Goal: Task Accomplishment & Management: Use online tool/utility

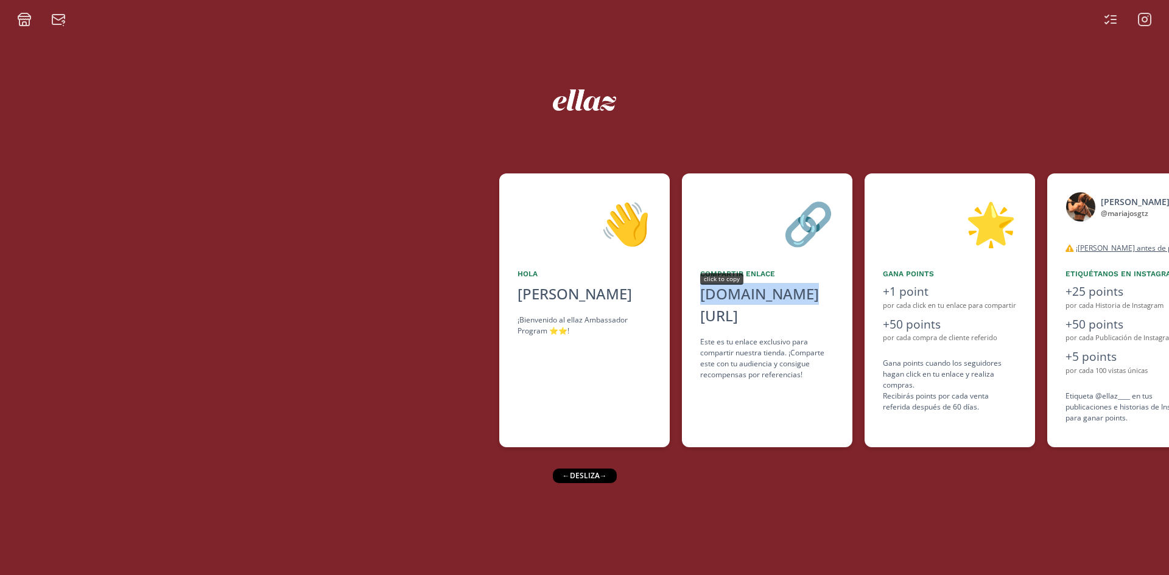
click at [728, 285] on div "[DOMAIN_NAME][URL]" at bounding box center [767, 305] width 134 height 44
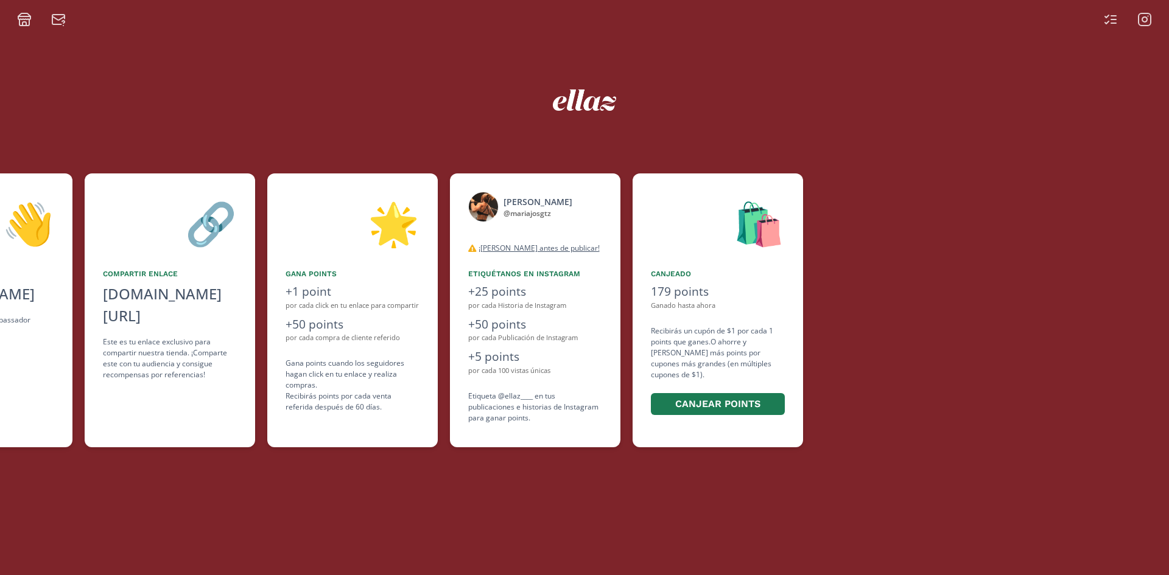
scroll to position [0, 743]
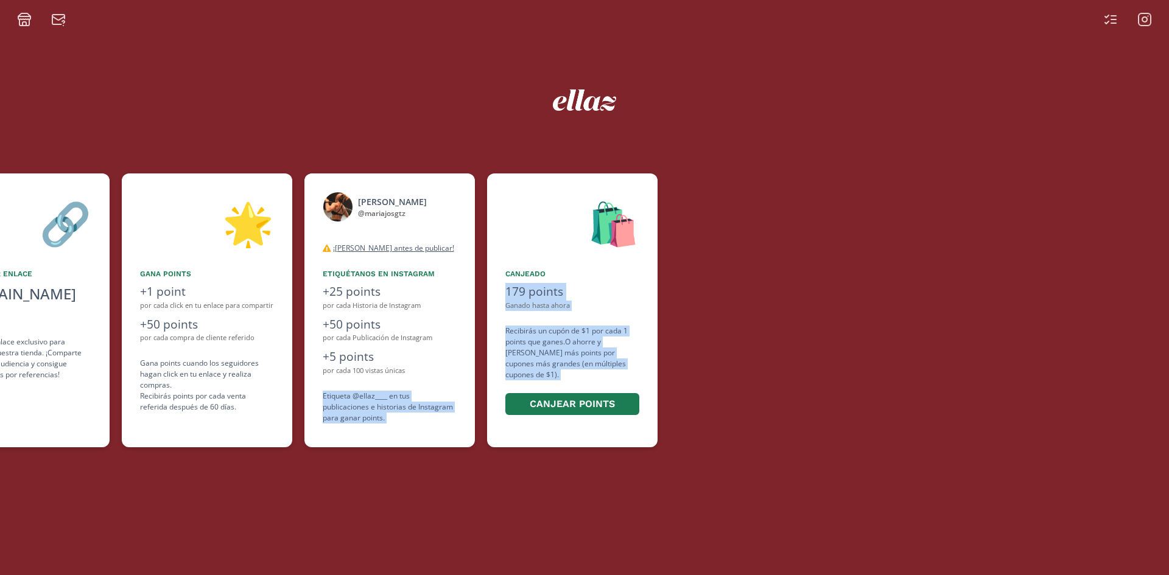
drag, startPoint x: 515, startPoint y: 381, endPoint x: 456, endPoint y: 374, distance: 59.4
click at [456, 374] on div "👋 [PERSON_NAME] ¡Bienvenido al ellaz Ambassador Program ⭐️⭐️! 🔗 Compartir Enlac…" at bounding box center [584, 310] width 1169 height 286
click at [569, 211] on div "🛍️" at bounding box center [572, 223] width 134 height 62
click at [520, 222] on div "🛍️" at bounding box center [572, 223] width 134 height 62
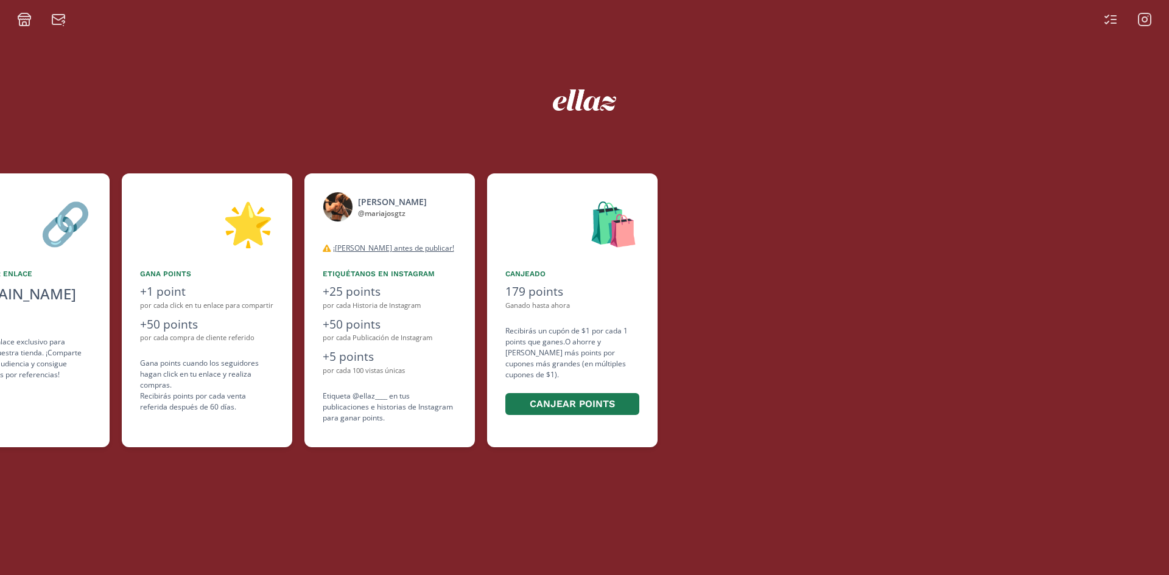
click at [986, 351] on div at bounding box center [918, 310] width 499 height 274
click at [1105, 21] on icon at bounding box center [1110, 19] width 15 height 15
drag, startPoint x: 695, startPoint y: 385, endPoint x: 592, endPoint y: 392, distance: 103.1
click at [592, 392] on div "👋 [PERSON_NAME] ¡Bienvenido al ellaz Ambassador Program ⭐️⭐️! 🔗 Compartir Enlac…" at bounding box center [584, 310] width 1169 height 286
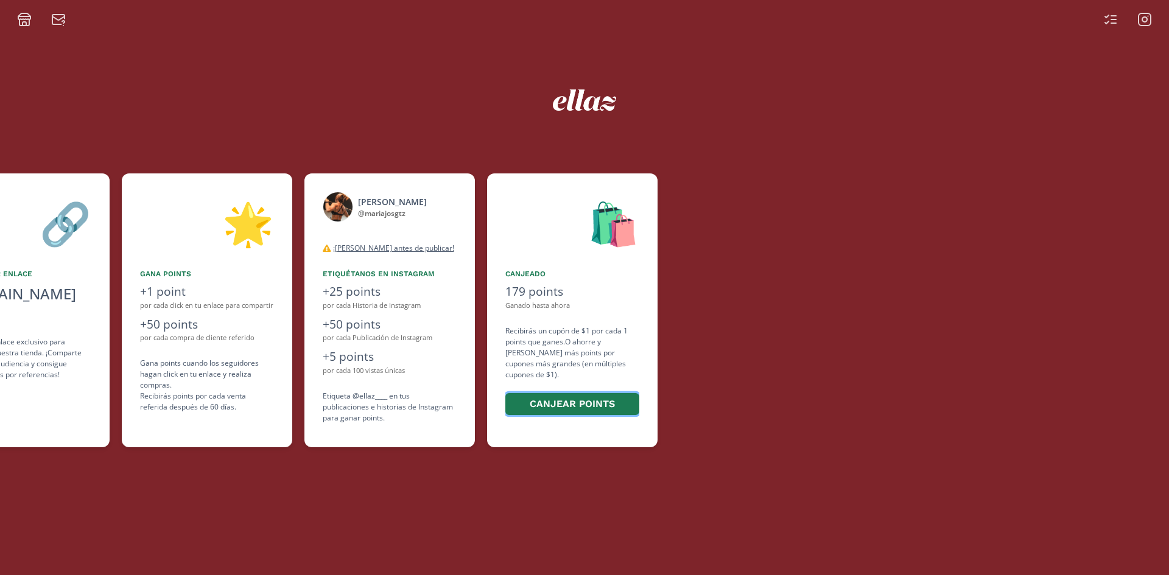
drag, startPoint x: 592, startPoint y: 392, endPoint x: 623, endPoint y: 417, distance: 39.8
click at [606, 410] on div "🛍️ Canjeado 179 points Ganado hasta ahora Recibirás un cupón de $1 por cada 1 p…" at bounding box center [572, 310] width 170 height 274
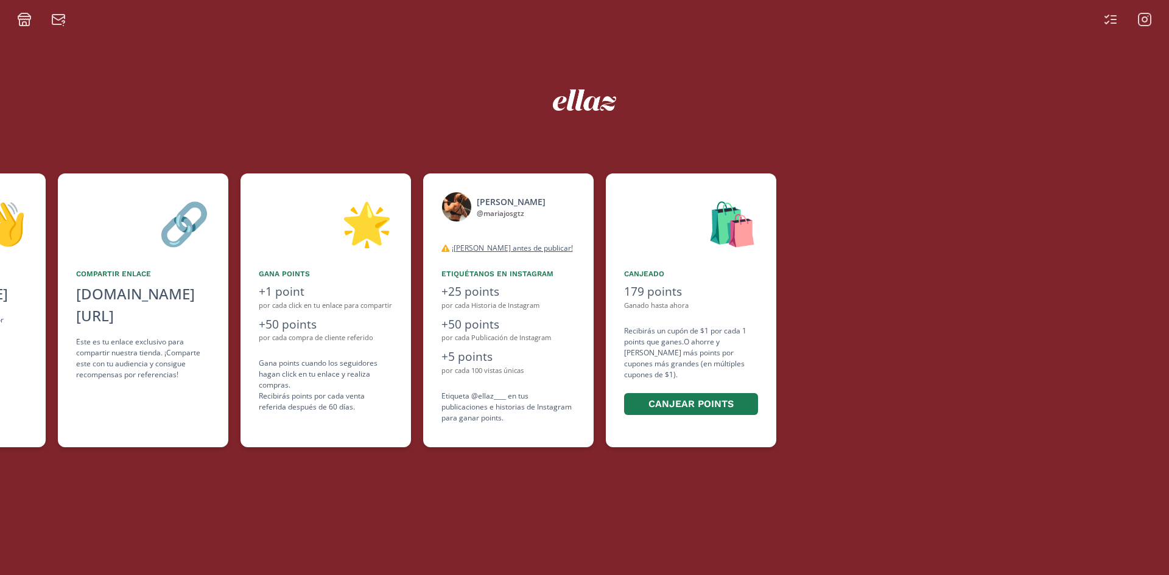
scroll to position [0, 408]
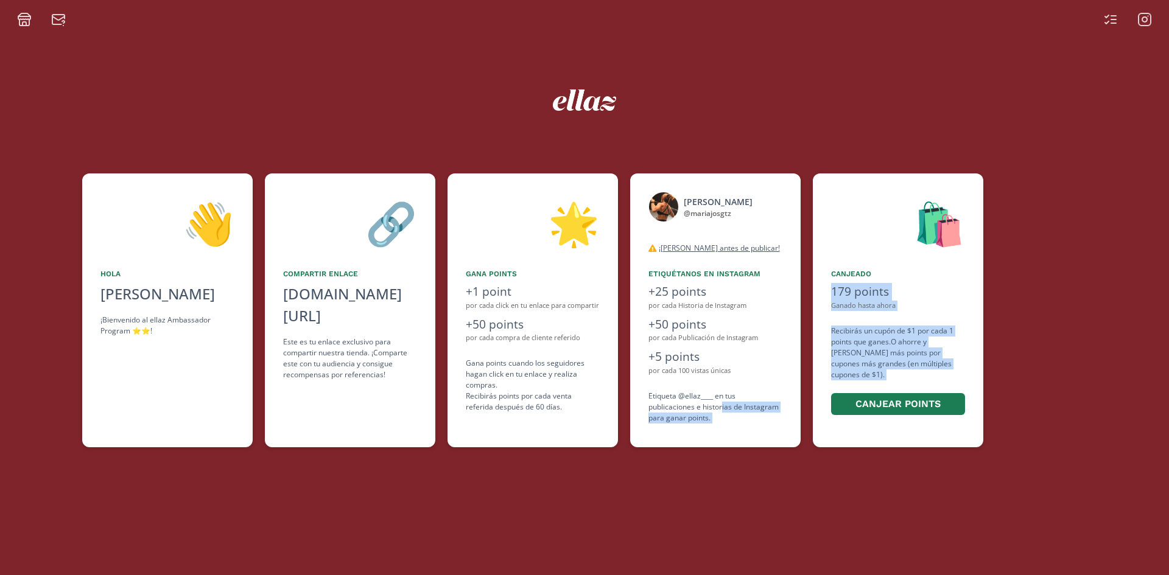
drag, startPoint x: 623, startPoint y: 417, endPoint x: 721, endPoint y: 408, distance: 98.4
click at [721, 408] on div "👋 [PERSON_NAME] ¡Bienvenido al ellaz Ambassador Program ⭐️⭐️! 🔗 Compartir Enlac…" at bounding box center [584, 310] width 1169 height 286
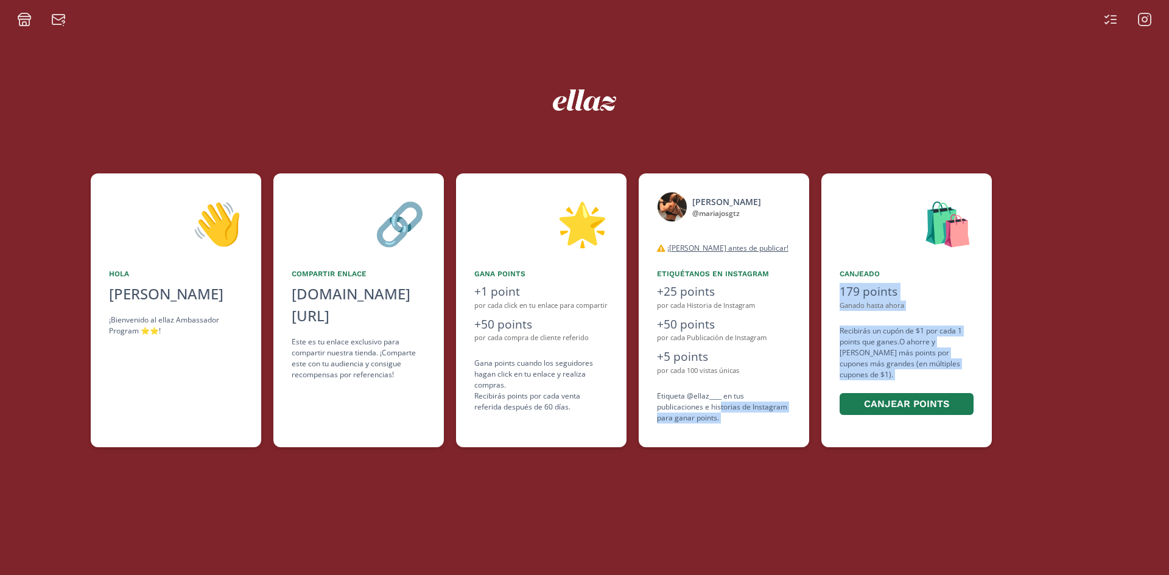
click at [786, 270] on div "Etiquétanos en Instagram" at bounding box center [724, 273] width 134 height 11
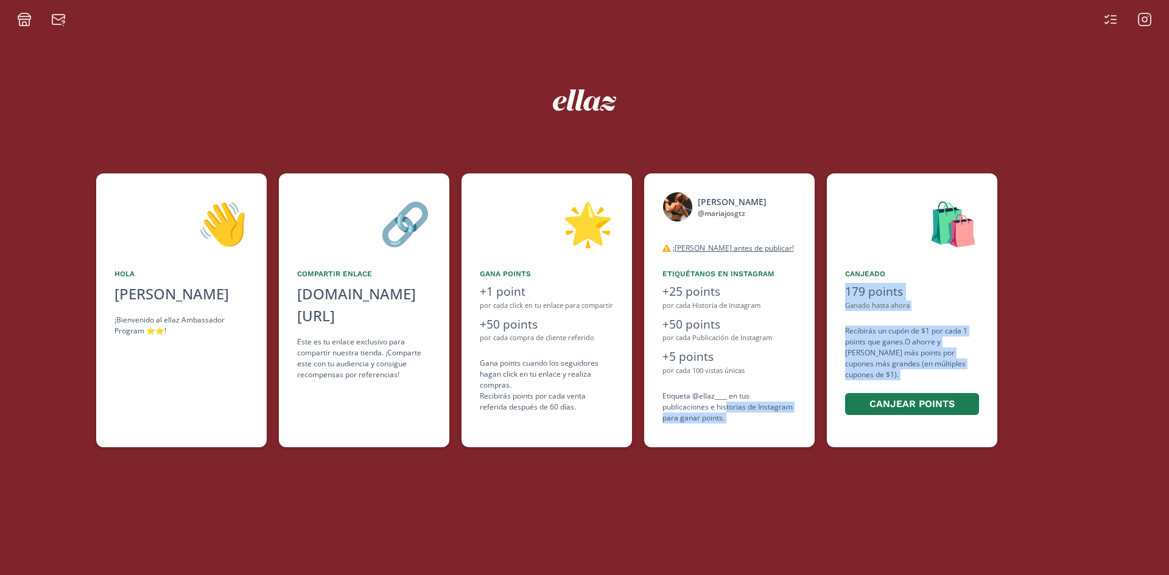
drag, startPoint x: 785, startPoint y: 253, endPoint x: 775, endPoint y: 175, distance: 78.5
click at [781, 204] on div "maría josé @ mariajosgtz desconectado ¡Lea antes de publicar! Tanto para publi…" at bounding box center [729, 310] width 170 height 274
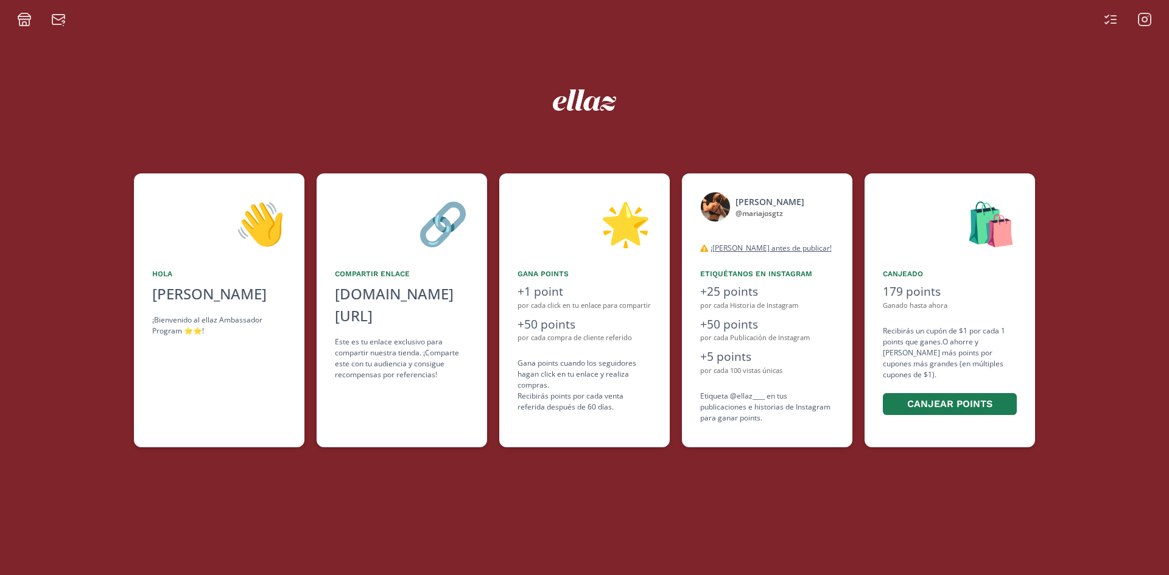
click at [765, 120] on div at bounding box center [584, 96] width 730 height 49
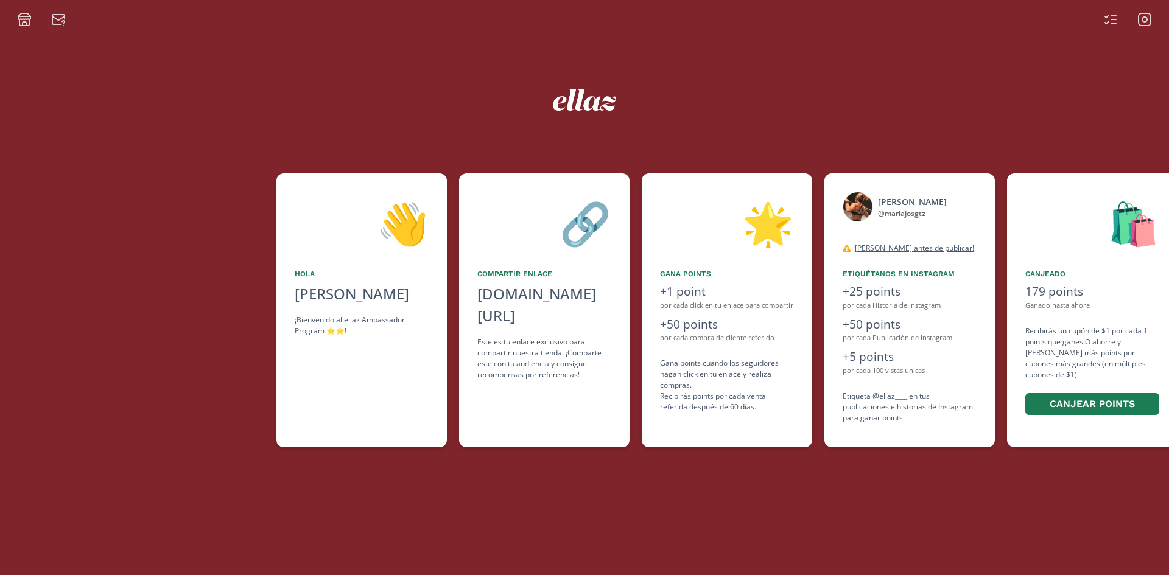
scroll to position [0, 175]
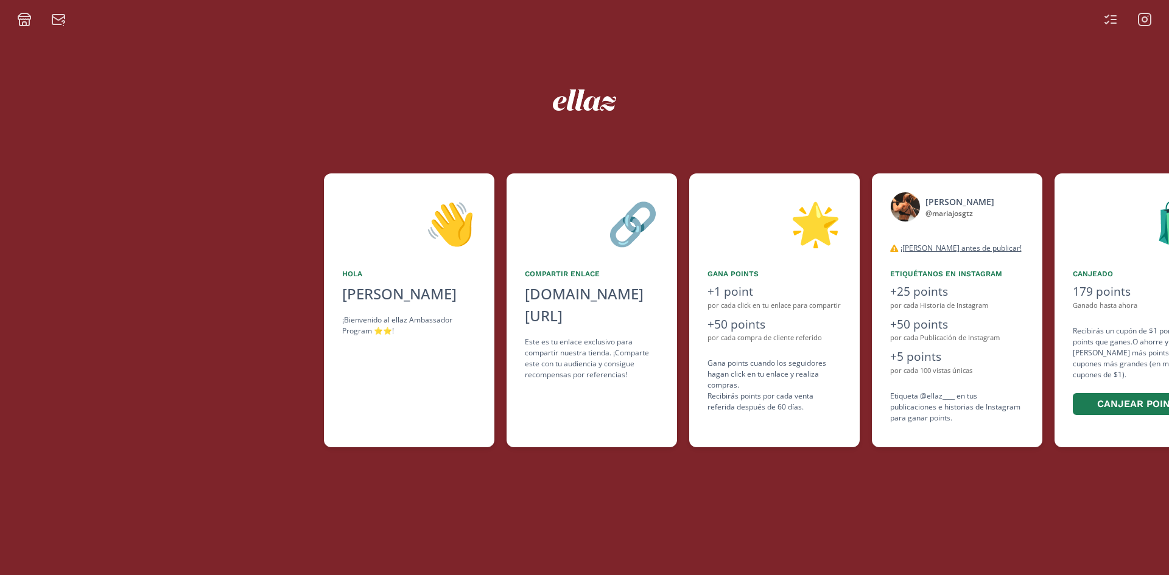
drag, startPoint x: 458, startPoint y: 379, endPoint x: 521, endPoint y: 420, distance: 75.3
click at [521, 420] on div "🔗 Compartir Enlace alto.to/A9TM7 click to copy Este es tu enlace exclusivo para…" at bounding box center [591, 310] width 170 height 274
drag, startPoint x: 374, startPoint y: 235, endPoint x: 371, endPoint y: 263, distance: 28.2
click at [372, 254] on div "👋 Hola Maria Jose Gutierrez Ortiz ¡Bienvenido al ellaz Ambassador Program ⭐️⭐️!" at bounding box center [409, 310] width 170 height 274
